Goal: Task Accomplishment & Management: Manage account settings

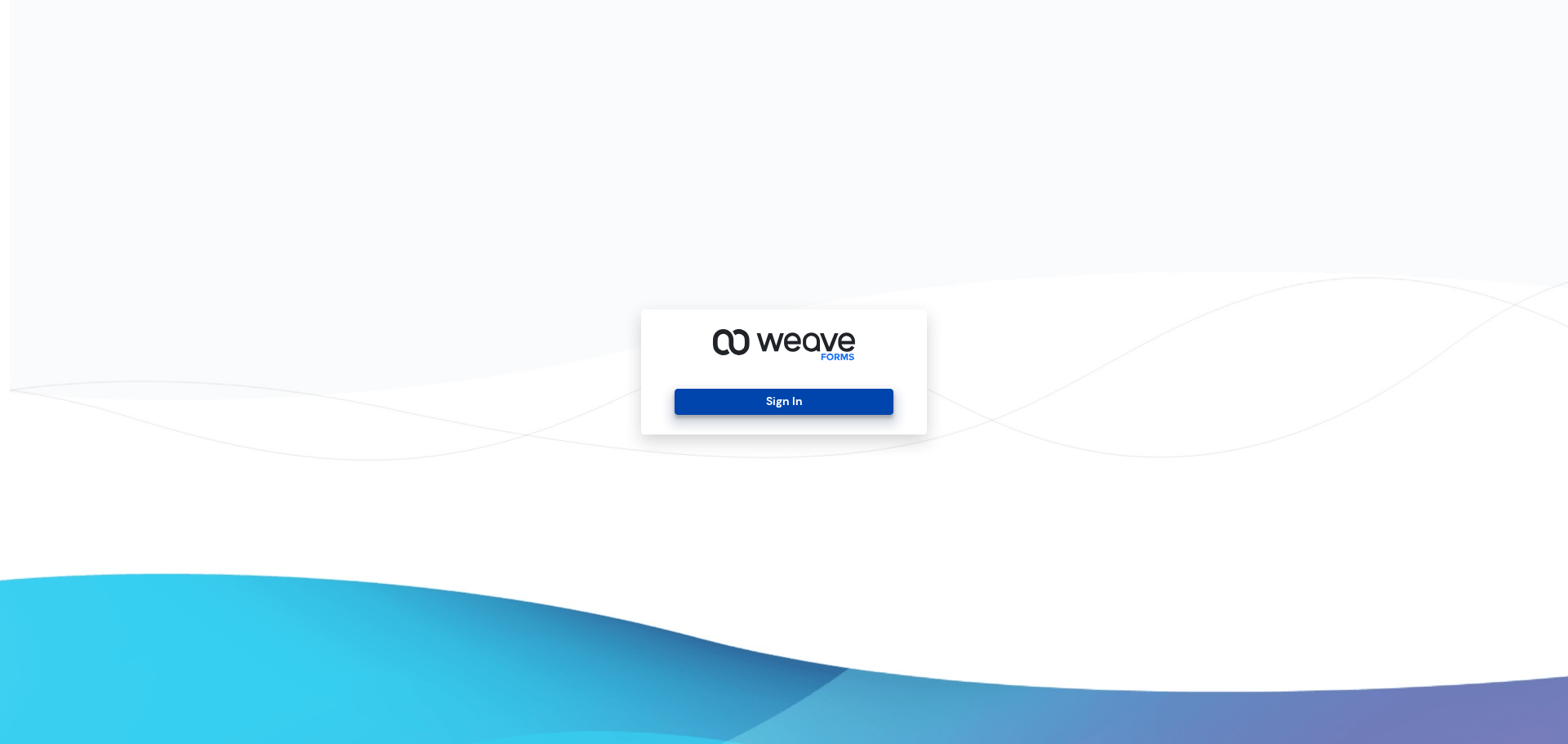
drag, startPoint x: 791, startPoint y: 390, endPoint x: 785, endPoint y: 406, distance: 17.1
click at [785, 406] on button "Sign In" at bounding box center [783, 402] width 218 height 26
click at [780, 402] on button "Sign In" at bounding box center [783, 402] width 218 height 26
click at [698, 391] on button "Sign In" at bounding box center [783, 402] width 218 height 26
